Goal: Task Accomplishment & Management: Use online tool/utility

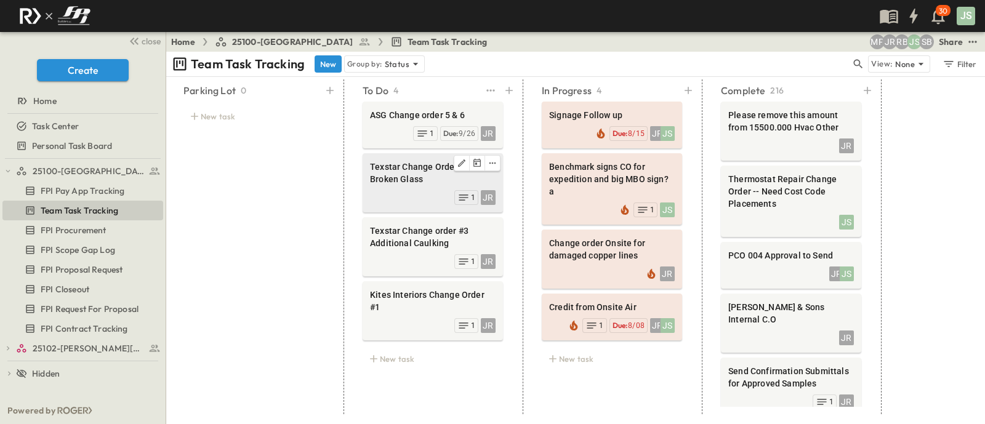
click at [379, 181] on span "Texstar Change Order #4 for Broken Glass" at bounding box center [433, 173] width 126 height 25
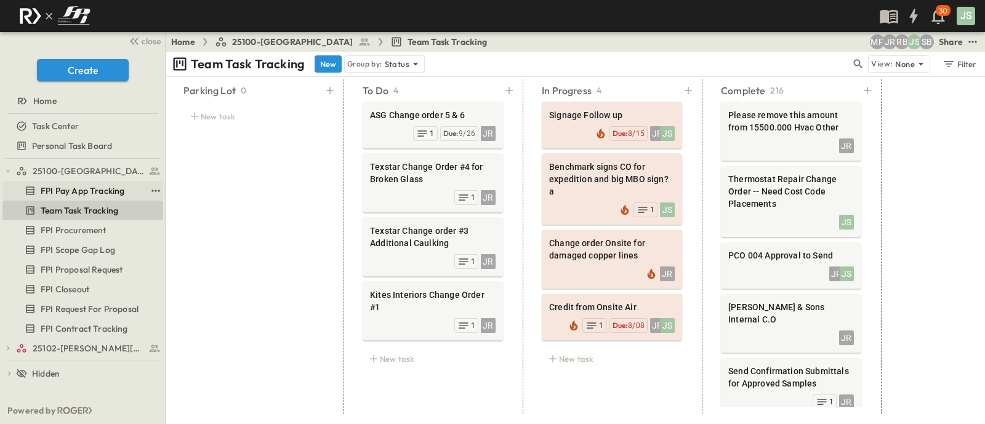
click at [99, 195] on span "FPI Pay App Tracking" at bounding box center [83, 191] width 84 height 12
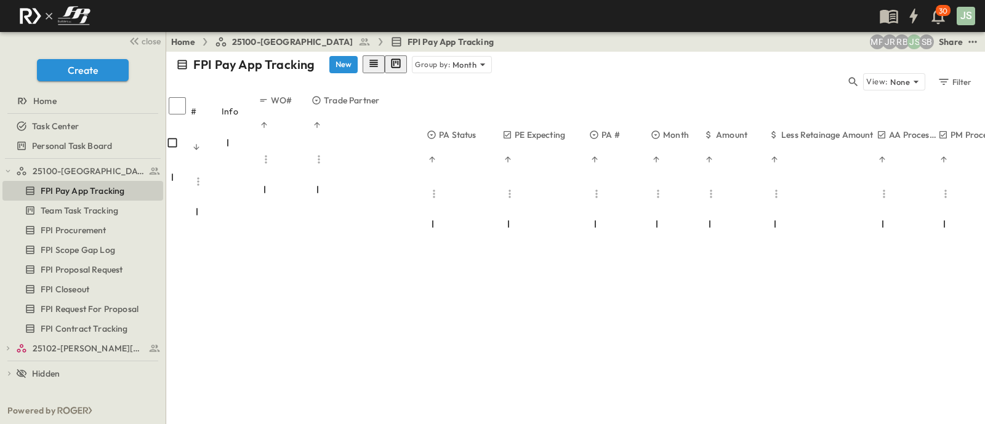
scroll to position [671, 0]
